Goal: Find specific fact: Find specific fact

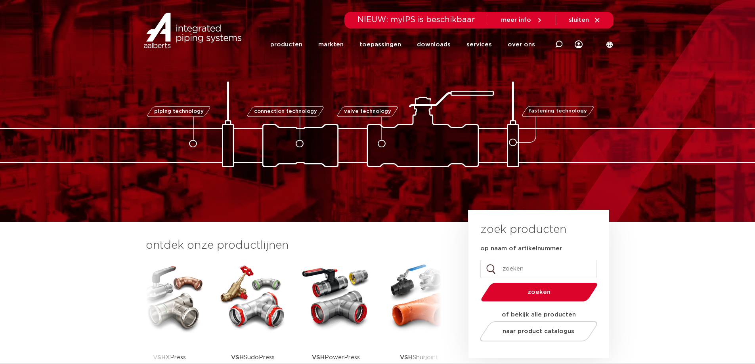
drag, startPoint x: 737, startPoint y: 0, endPoint x: 563, endPoint y: 66, distance: 185.7
click at [559, 68] on div at bounding box center [559, 44] width 8 height 60
drag, startPoint x: 736, startPoint y: 0, endPoint x: 718, endPoint y: 48, distance: 51.8
click at [718, 48] on section "Zoeken NIEUW: myIPS is beschikbaar meer info sluiten producten markten toepassi…" at bounding box center [377, 30] width 755 height 60
drag, startPoint x: 655, startPoint y: 0, endPoint x: 573, endPoint y: 74, distance: 110.1
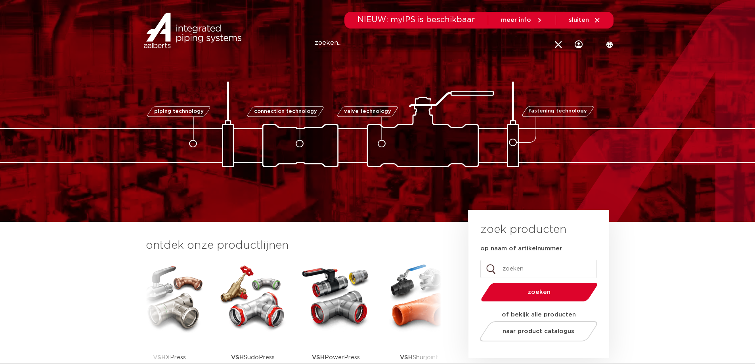
click at [573, 74] on div "piping technology connection technology valve technology fastening technology p…" at bounding box center [377, 111] width 755 height 113
drag, startPoint x: 656, startPoint y: 1, endPoint x: 667, endPoint y: 244, distance: 243.3
click at [667, 244] on section "ontdek onze productlijnen VSH SmartPress VSH XPress VSH SudoPress VSH PowerPres…" at bounding box center [377, 315] width 755 height 187
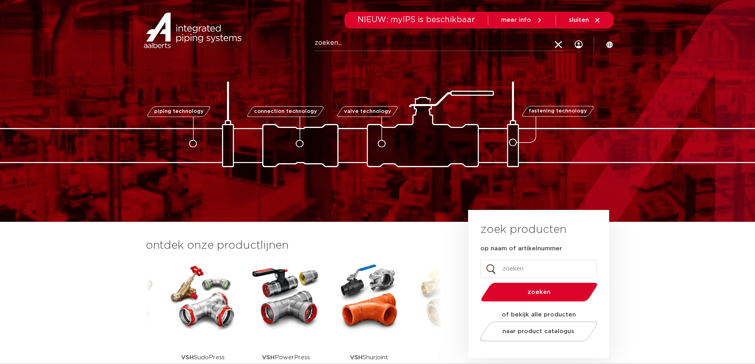
click at [194, 34] on img at bounding box center [193, 31] width 102 height 36
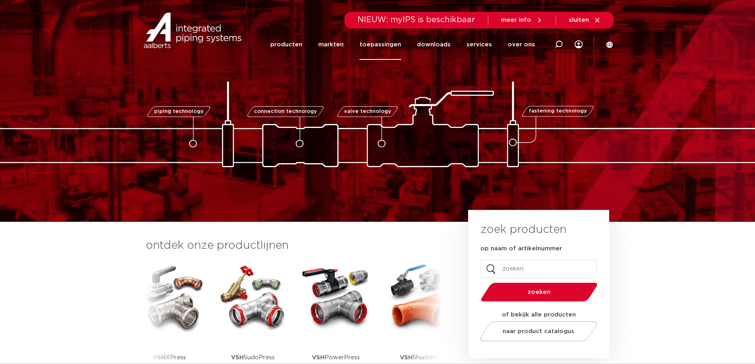
click at [387, 45] on link "toepassingen" at bounding box center [381, 44] width 42 height 31
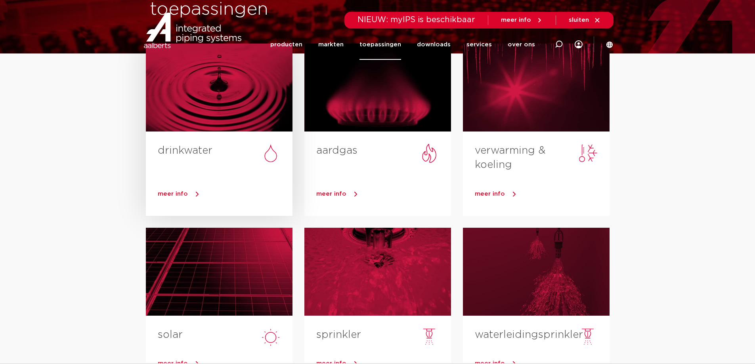
scroll to position [79, 0]
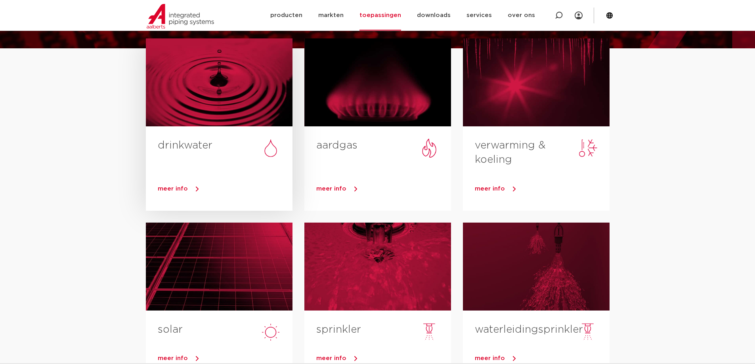
click at [188, 143] on link "drinkwater" at bounding box center [185, 145] width 55 height 10
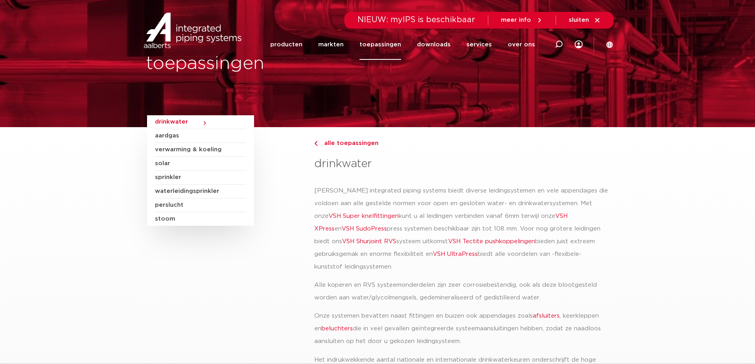
click at [548, 216] on link "VSH XPress" at bounding box center [440, 222] width 253 height 19
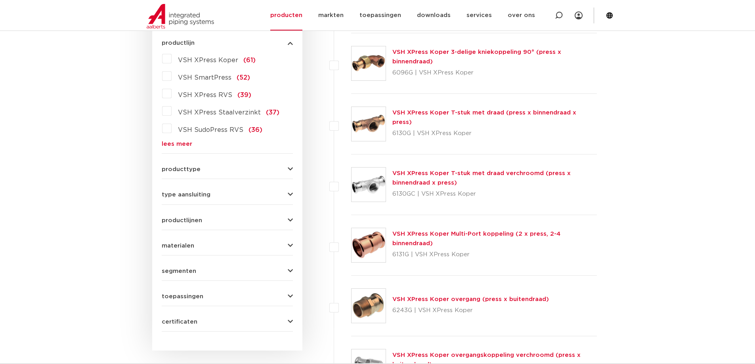
scroll to position [396, 0]
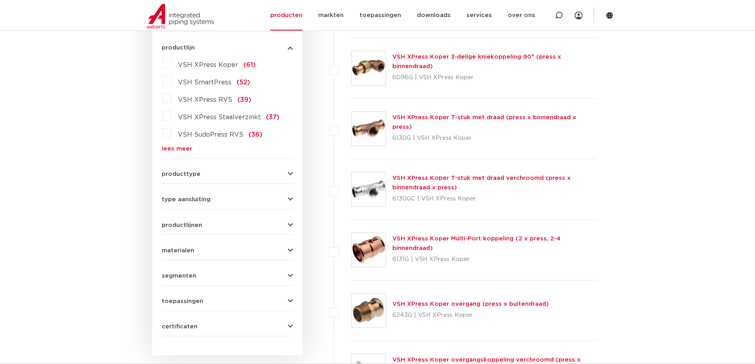
click at [214, 100] on span "VSH XPress RVS" at bounding box center [205, 100] width 54 height 6
click at [0, 0] on input "VSH XPress RVS (39)" at bounding box center [0, 0] width 0 height 0
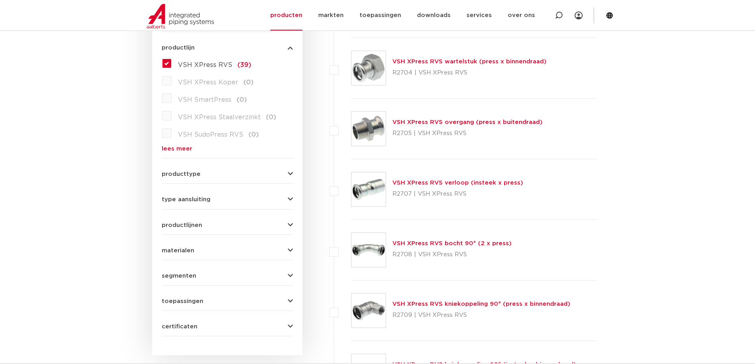
click at [462, 243] on link "VSH XPress RVS bocht 90° (2 x press)" at bounding box center [452, 244] width 119 height 6
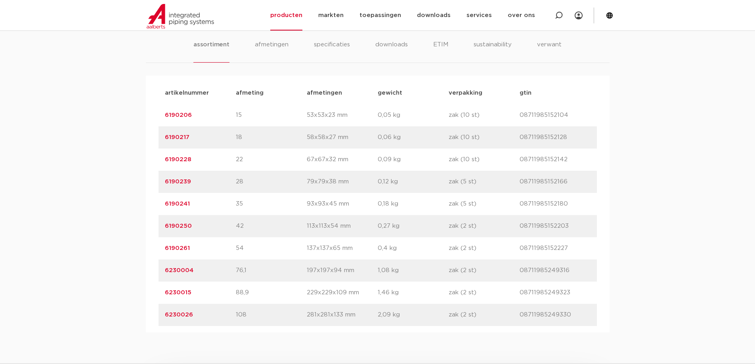
scroll to position [555, 0]
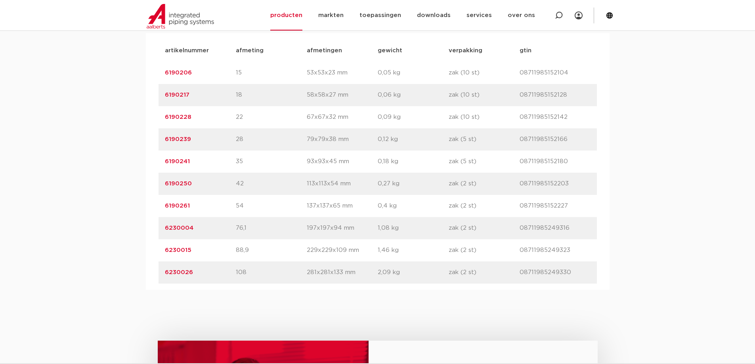
click at [324, 230] on p "197x197x94 mm" at bounding box center [342, 229] width 71 height 10
click at [187, 225] on link "6230004" at bounding box center [179, 228] width 29 height 6
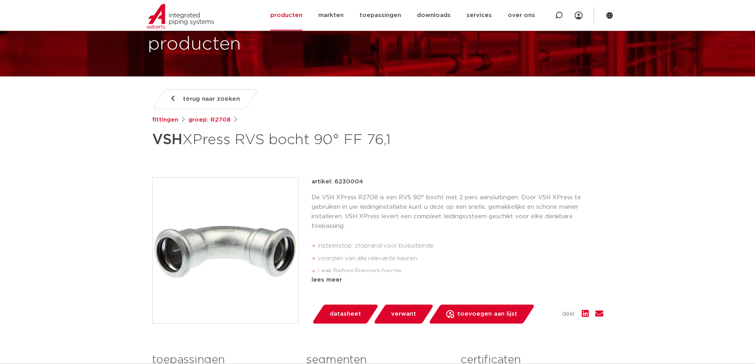
scroll to position [40, 0]
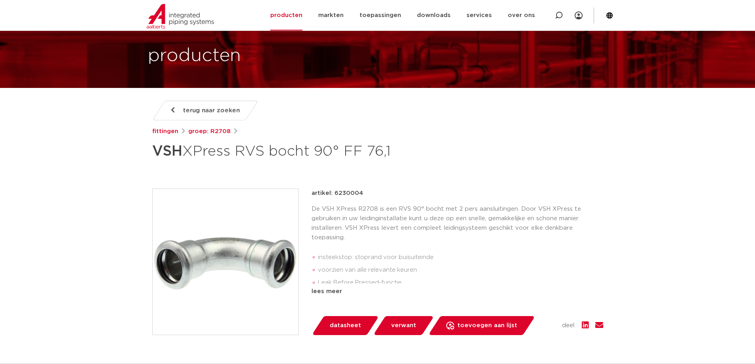
drag, startPoint x: 366, startPoint y: 191, endPoint x: 334, endPoint y: 193, distance: 32.2
click at [334, 193] on div "artikel: 6230004" at bounding box center [458, 194] width 292 height 10
copy p "6230004"
